Goal: Find specific page/section: Find specific page/section

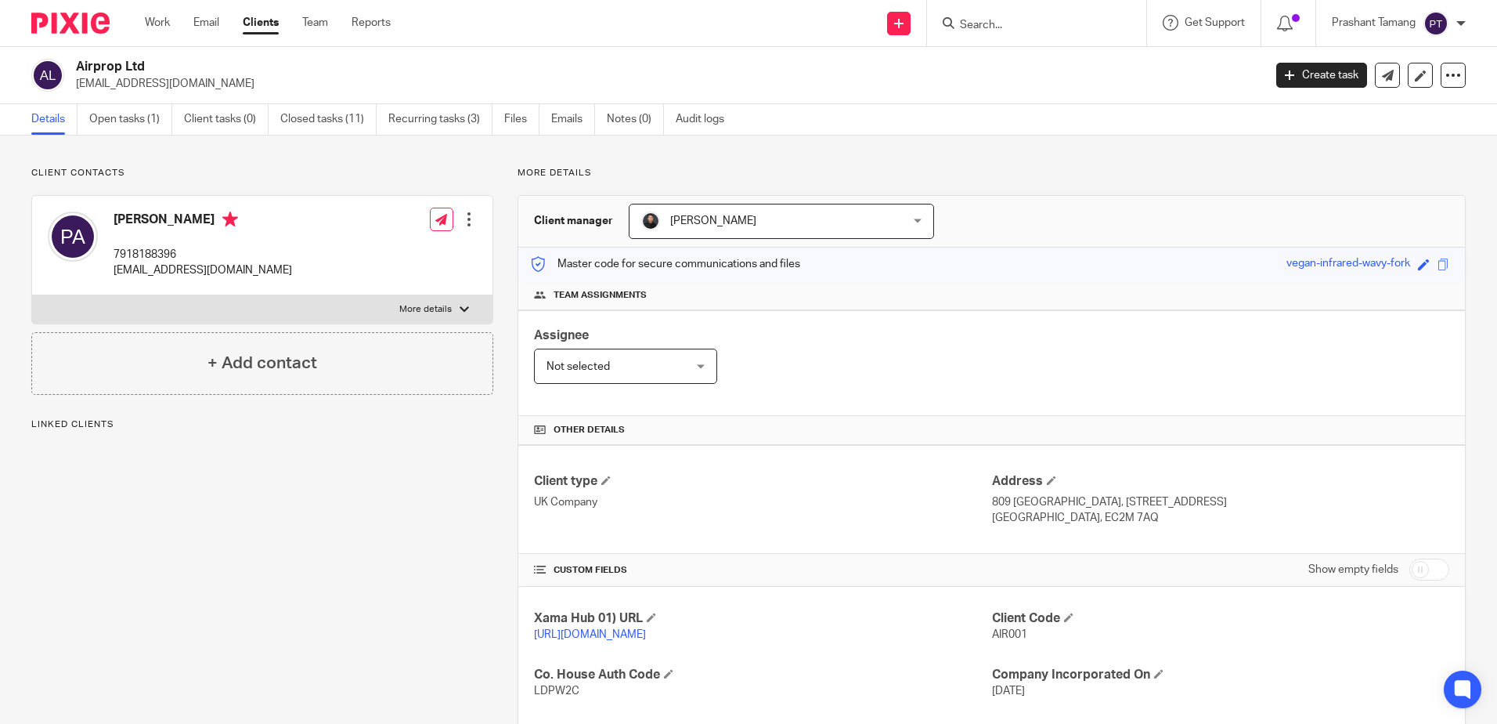
click at [1045, 24] on input "Search" at bounding box center [1029, 26] width 141 height 14
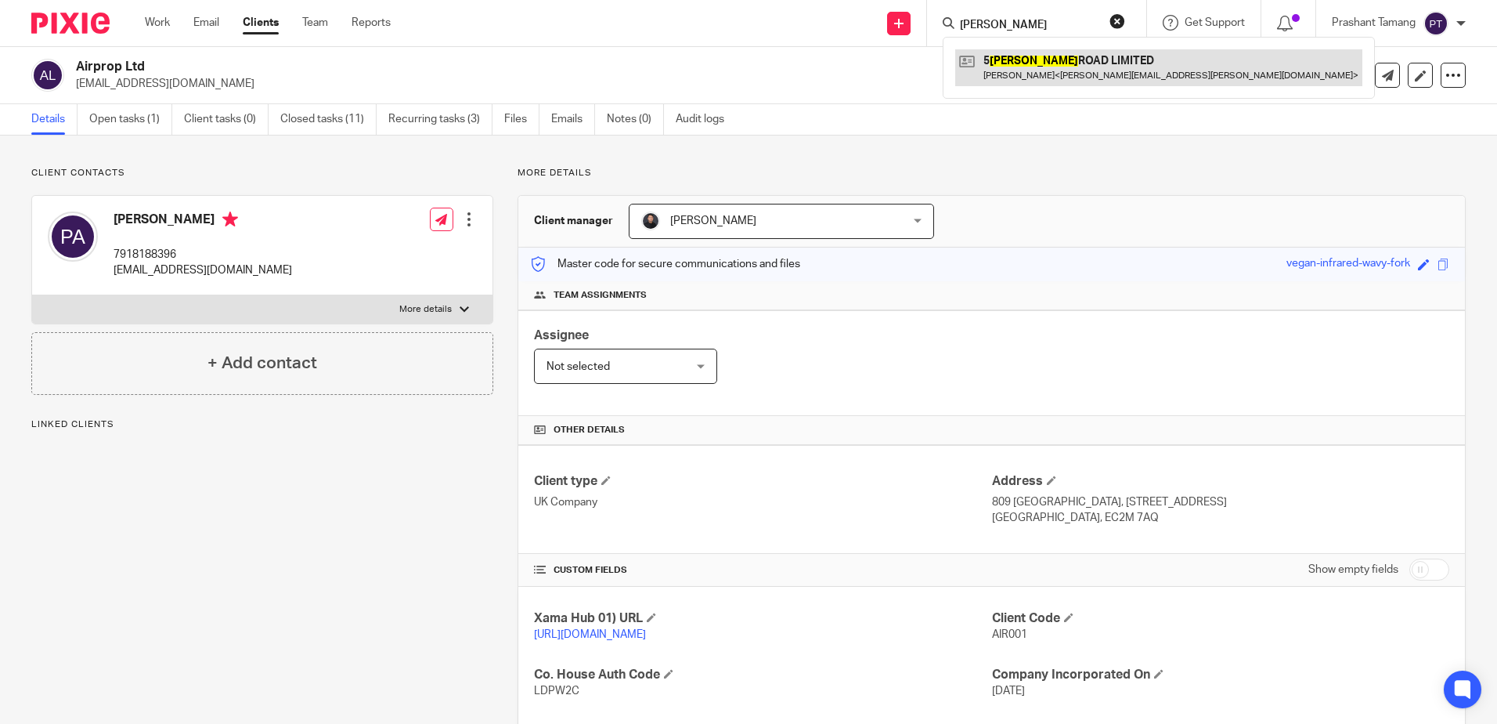
type input "gresham"
click at [1070, 74] on link at bounding box center [1158, 67] width 407 height 36
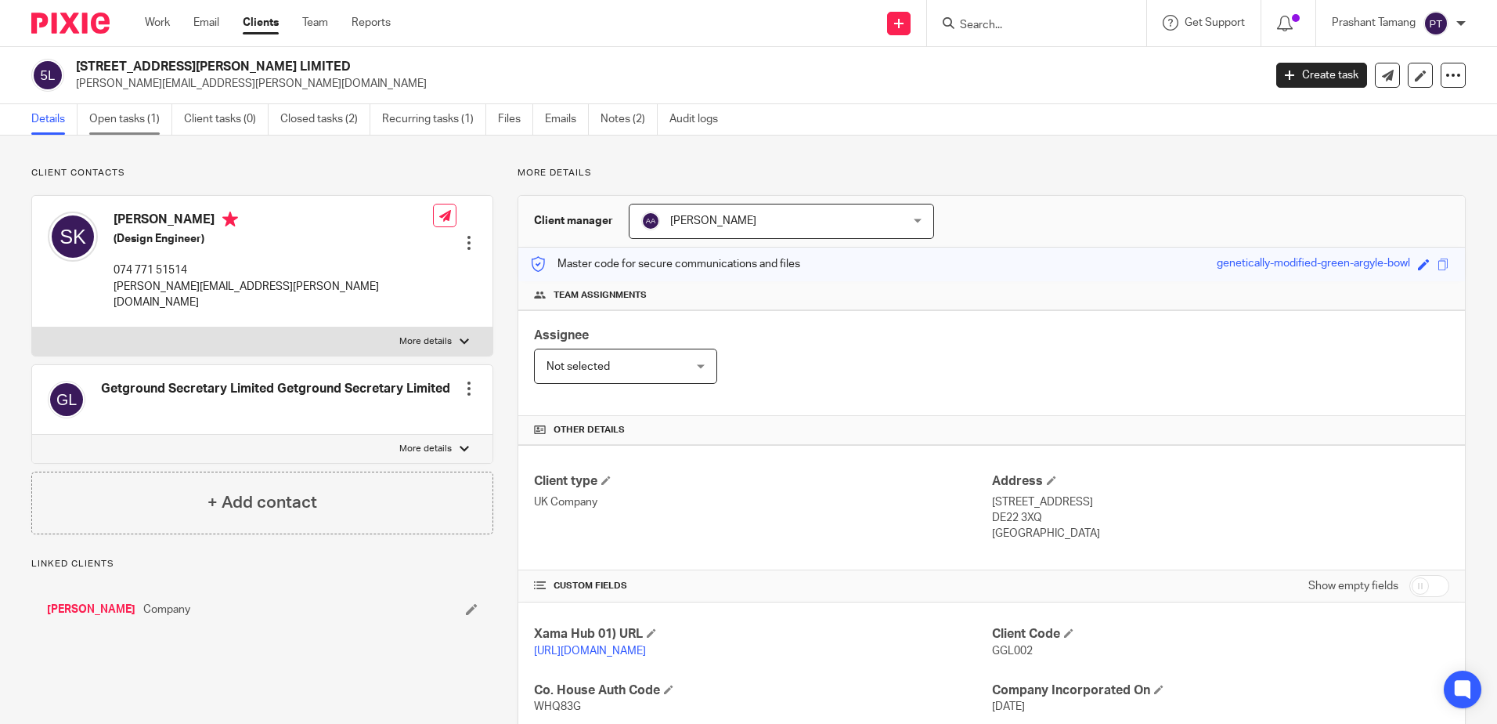
click at [149, 125] on link "Open tasks (1)" at bounding box center [130, 119] width 83 height 31
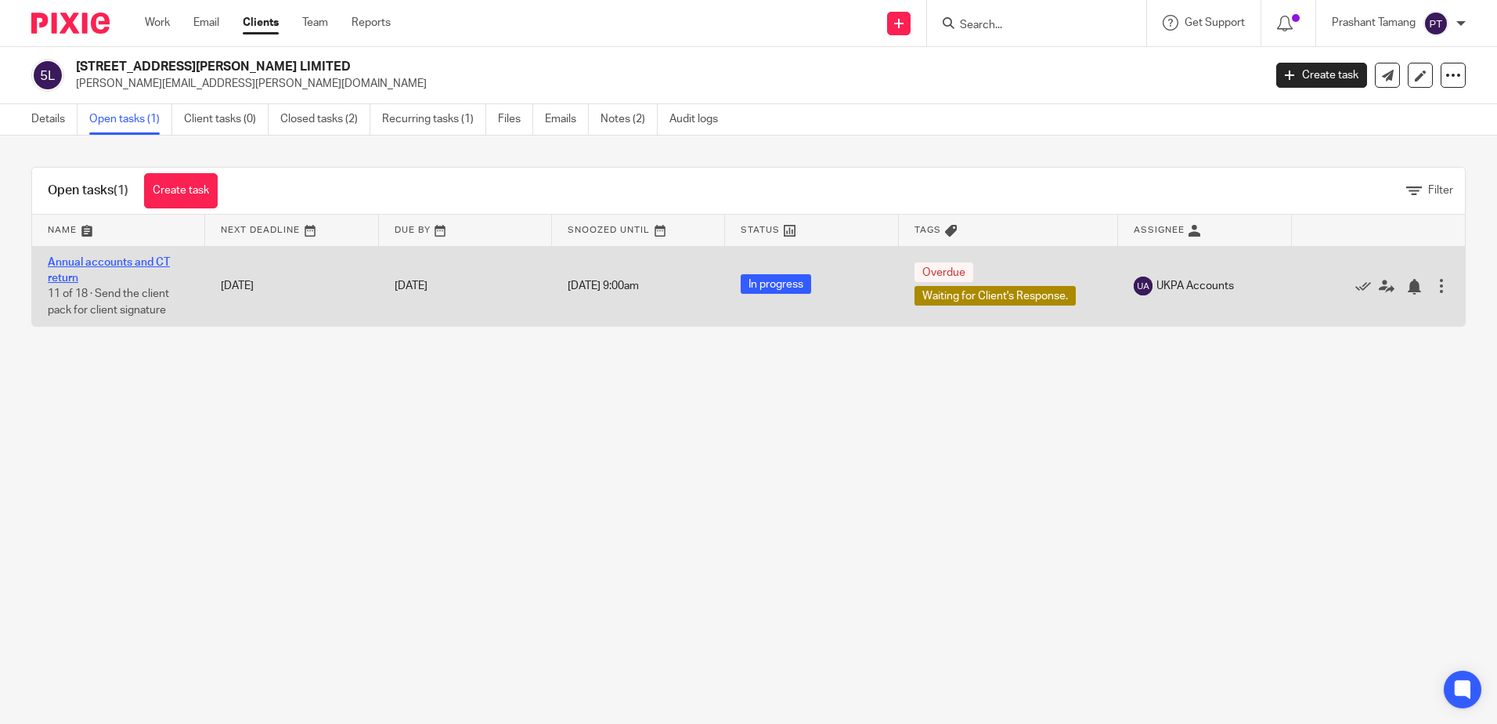
click at [74, 264] on link "Annual accounts and CT return" at bounding box center [109, 270] width 122 height 27
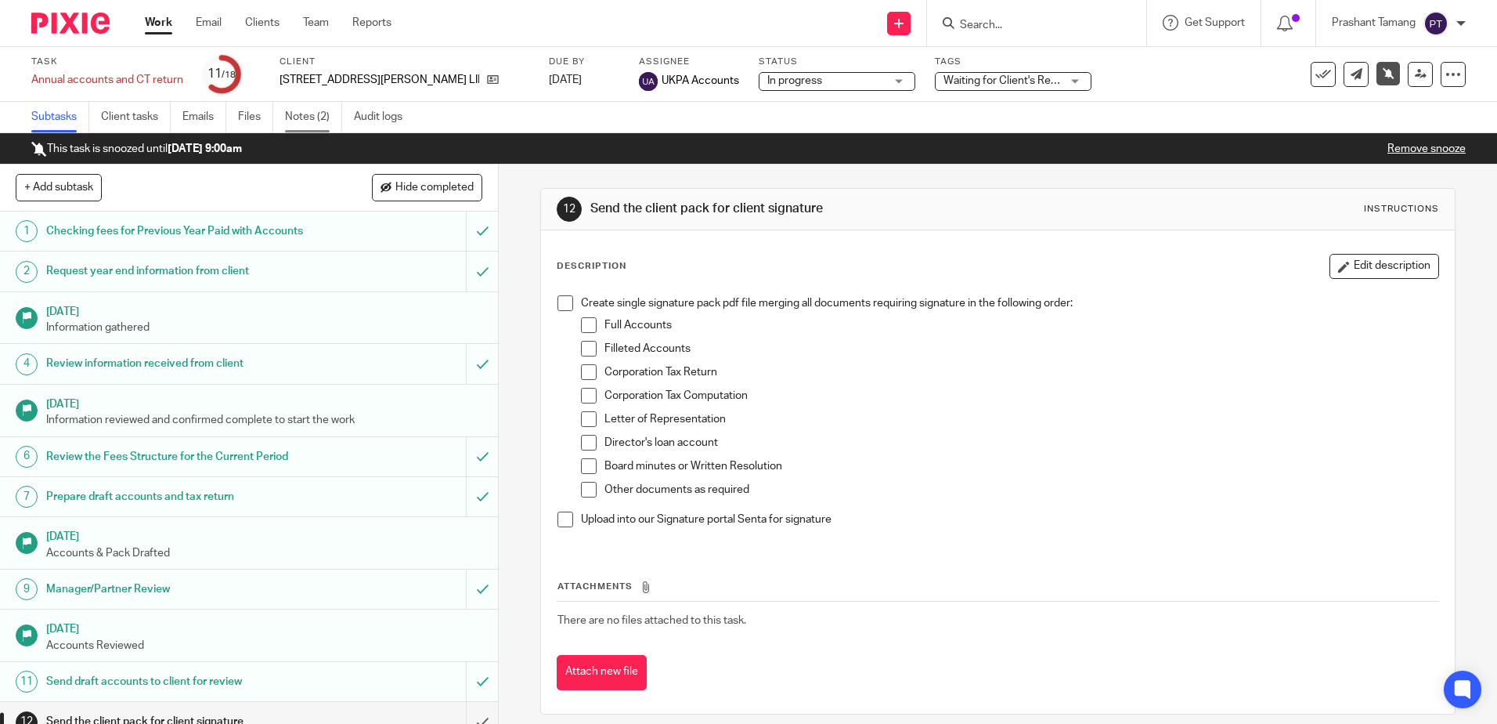
click at [308, 120] on link "Notes (2)" at bounding box center [313, 117] width 57 height 31
